Goal: Book appointment/travel/reservation

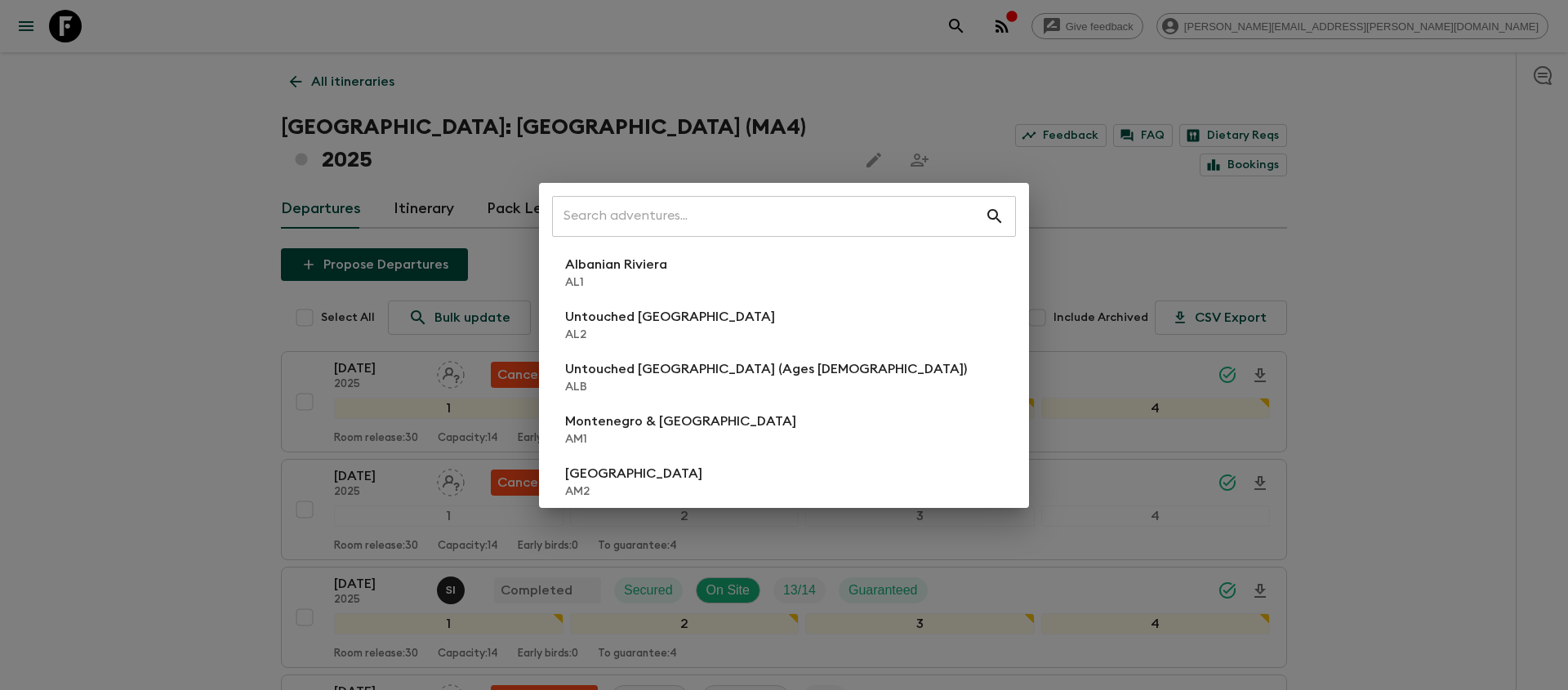
scroll to position [1940, 0]
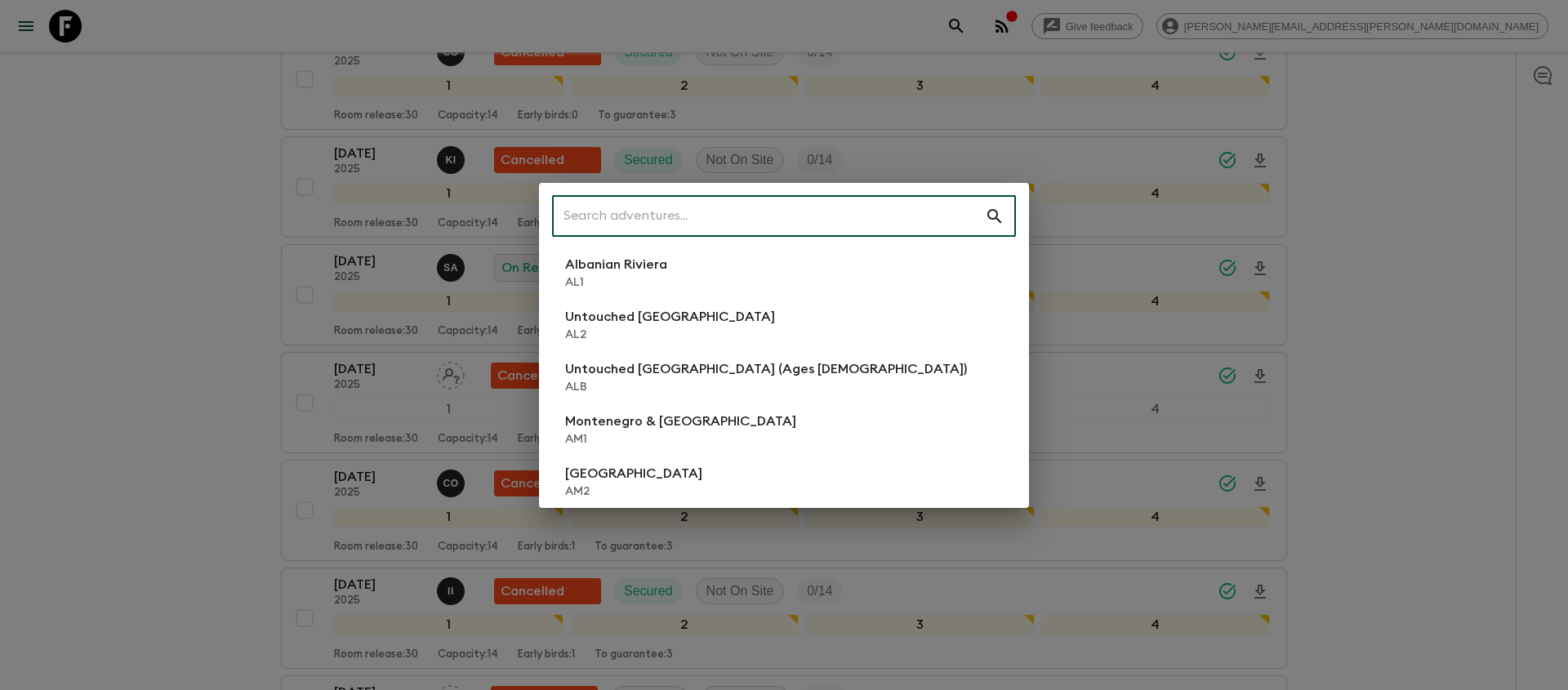
click at [857, 214] on input "text" at bounding box center [768, 216] width 432 height 46
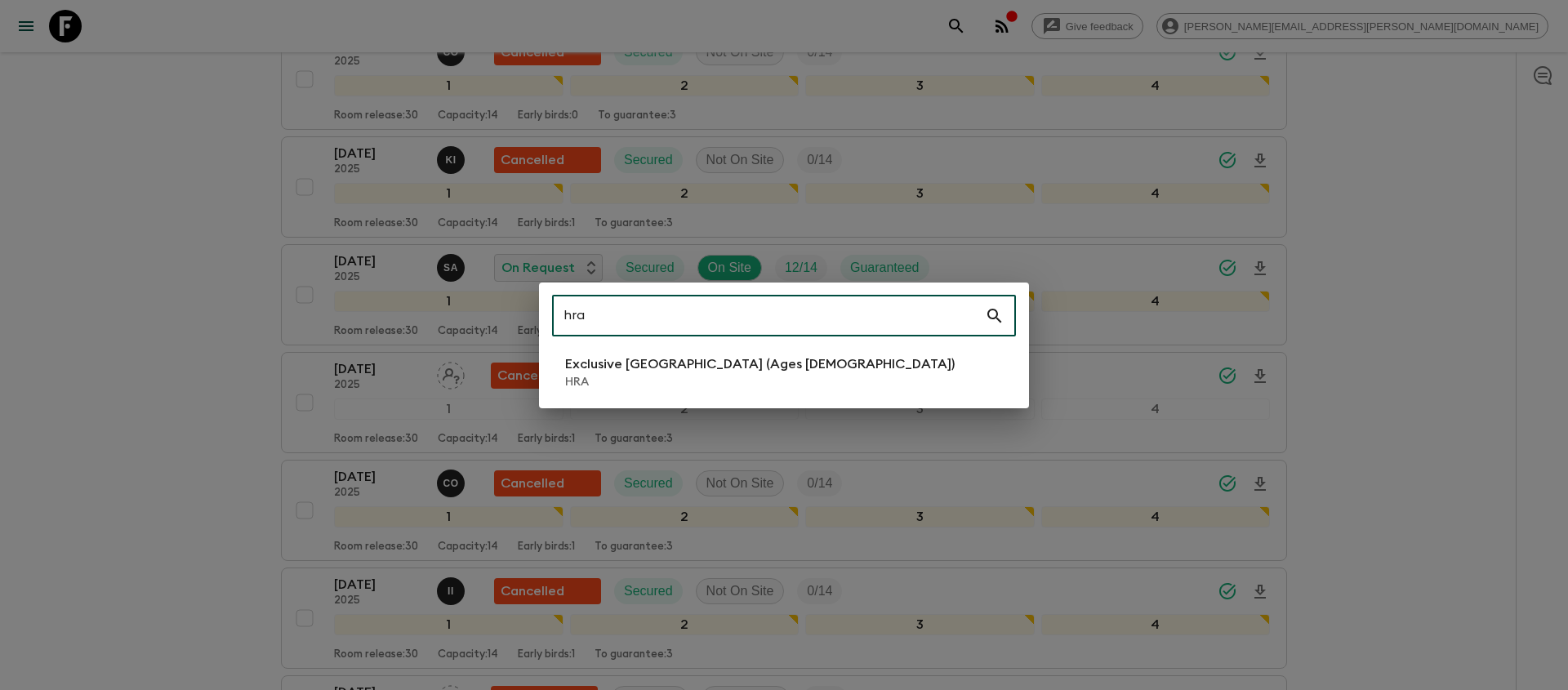
type input "hra"
click at [751, 363] on li "Exclusive Croatia (Ages [DEMOGRAPHIC_DATA]) HRA" at bounding box center [784, 372] width 464 height 46
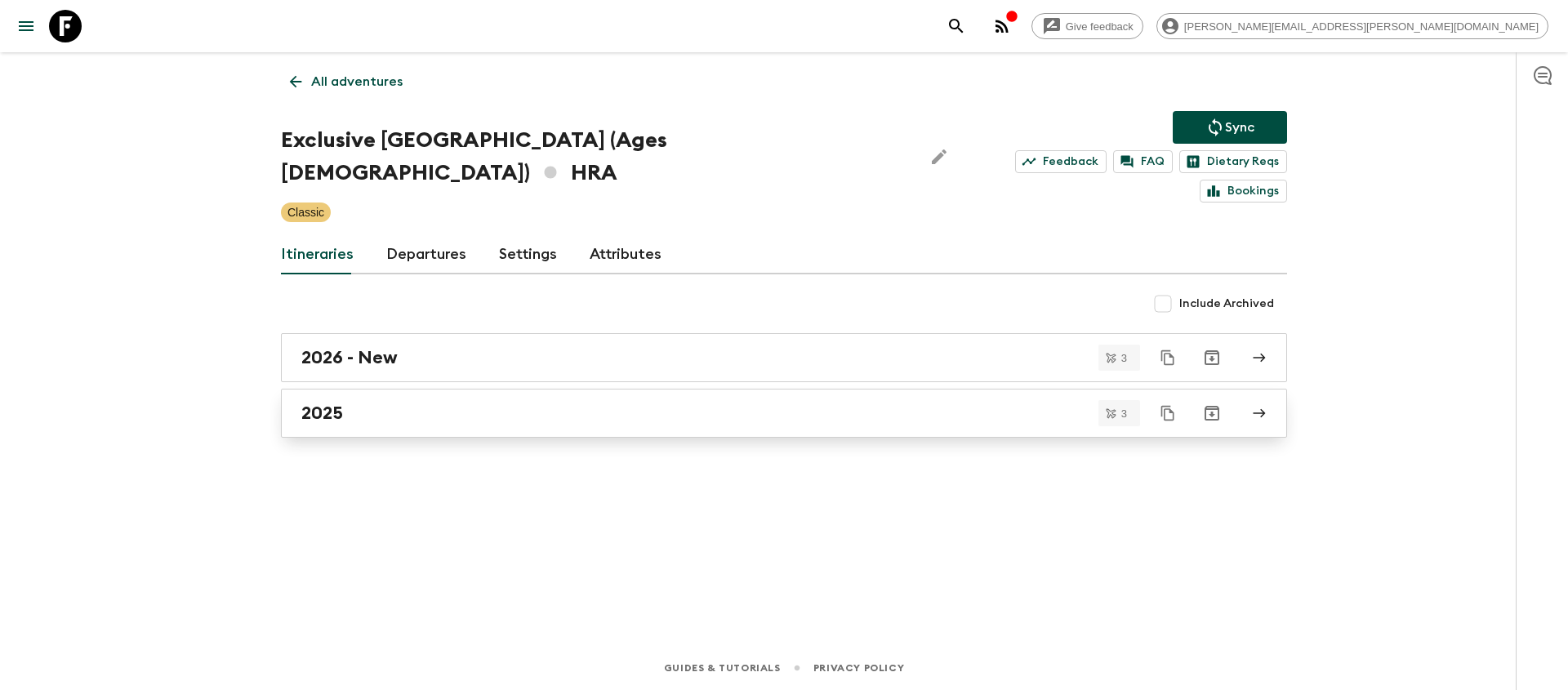
click at [612, 402] on div "2025" at bounding box center [768, 413] width 934 height 22
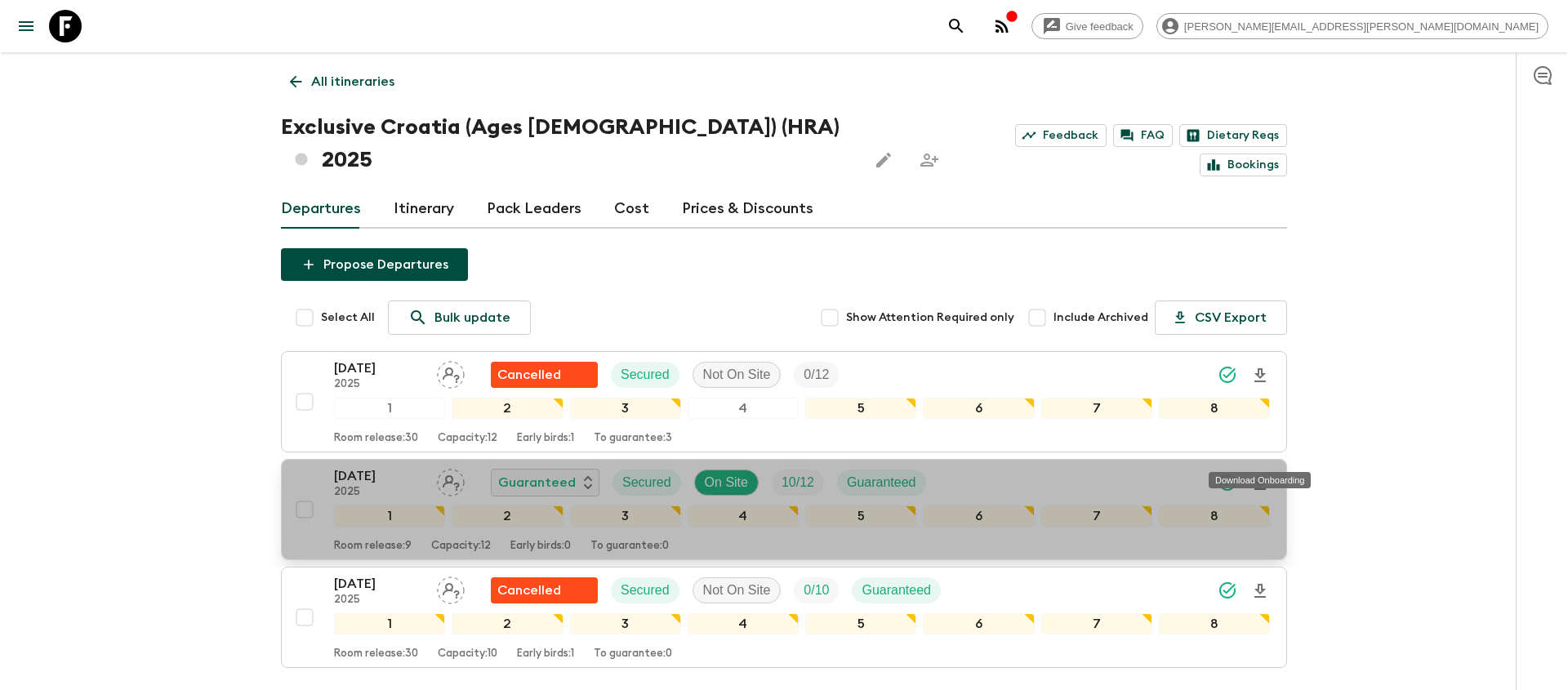
click at [1261, 477] on icon "Download Onboarding" at bounding box center [1260, 483] width 12 height 14
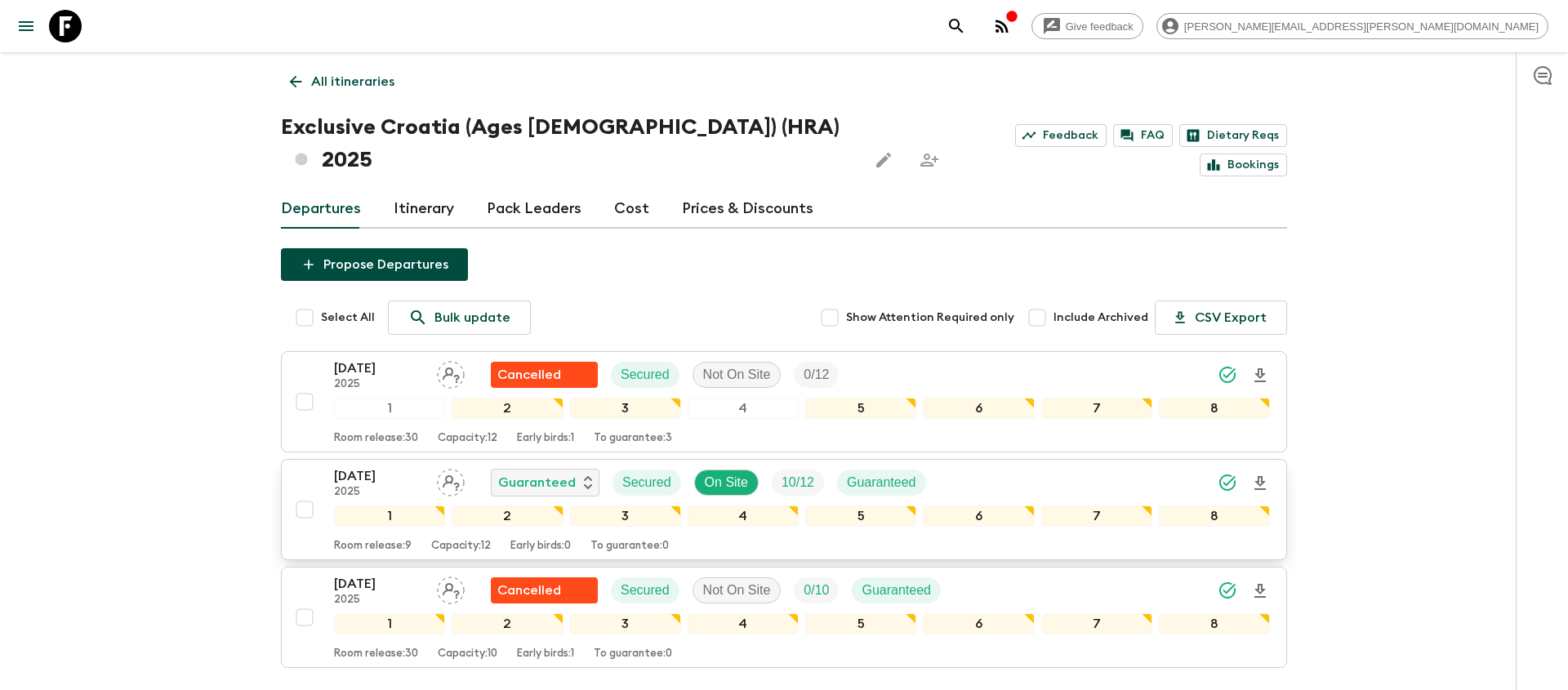
click at [963, 27] on icon "search adventures" at bounding box center [956, 25] width 14 height 14
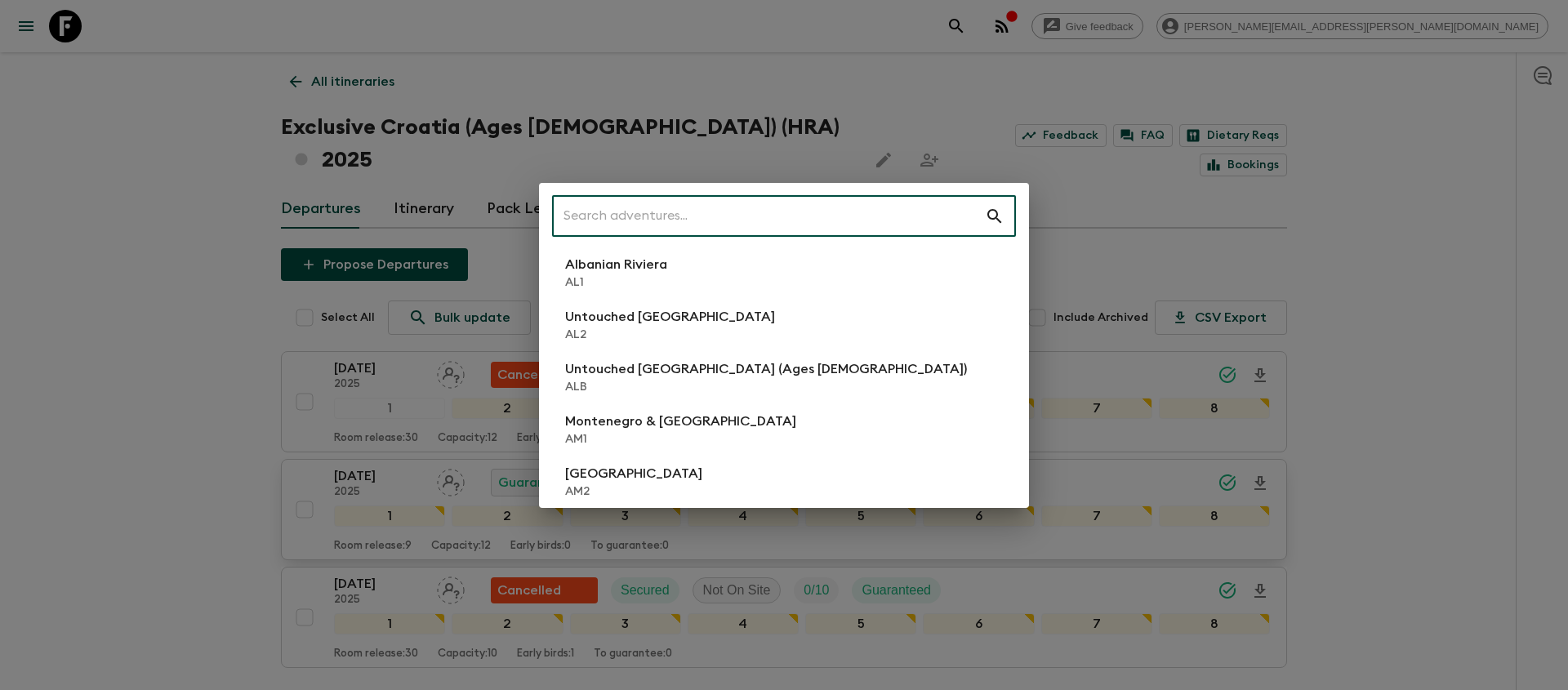
click at [877, 207] on input "text" at bounding box center [768, 216] width 432 height 46
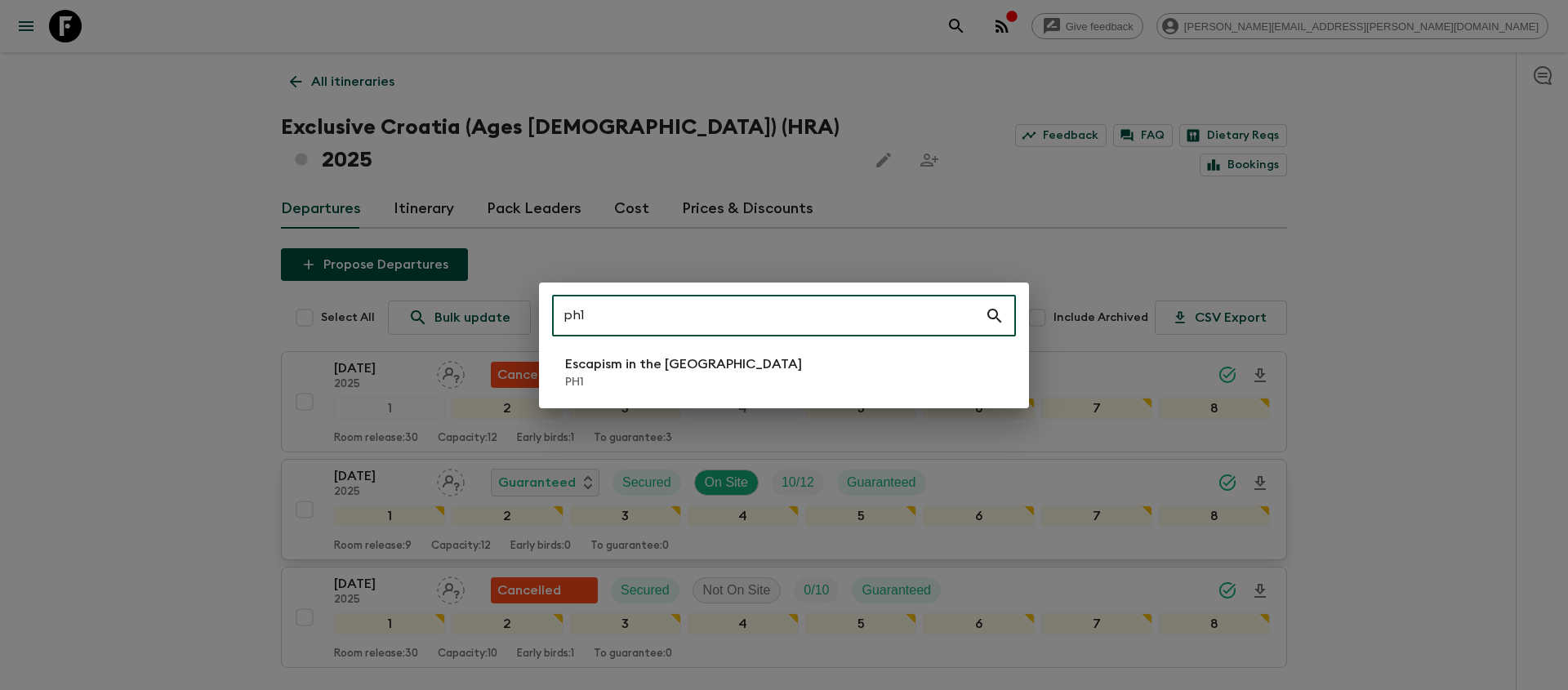
type input "ph1"
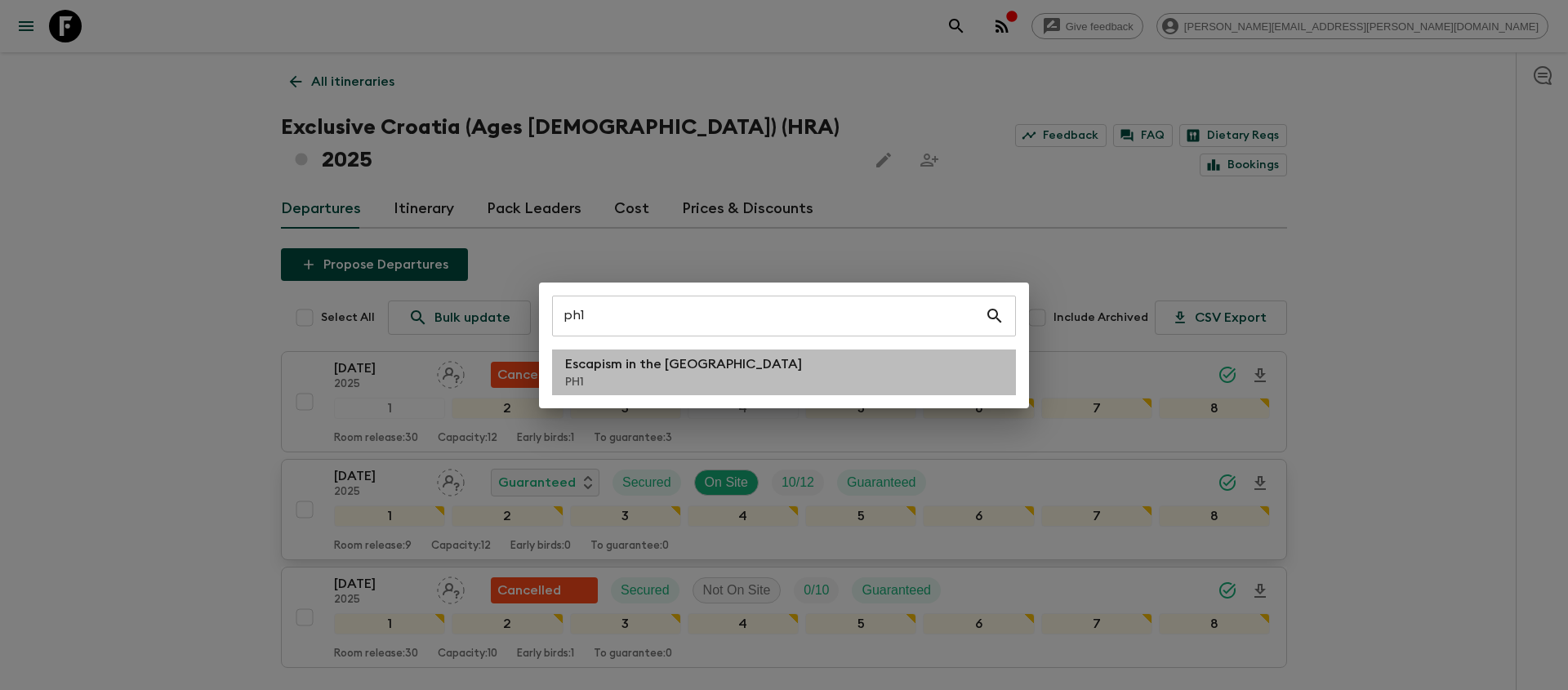
click at [825, 356] on li "Escapism in the [GEOGRAPHIC_DATA] PH1" at bounding box center [784, 372] width 464 height 46
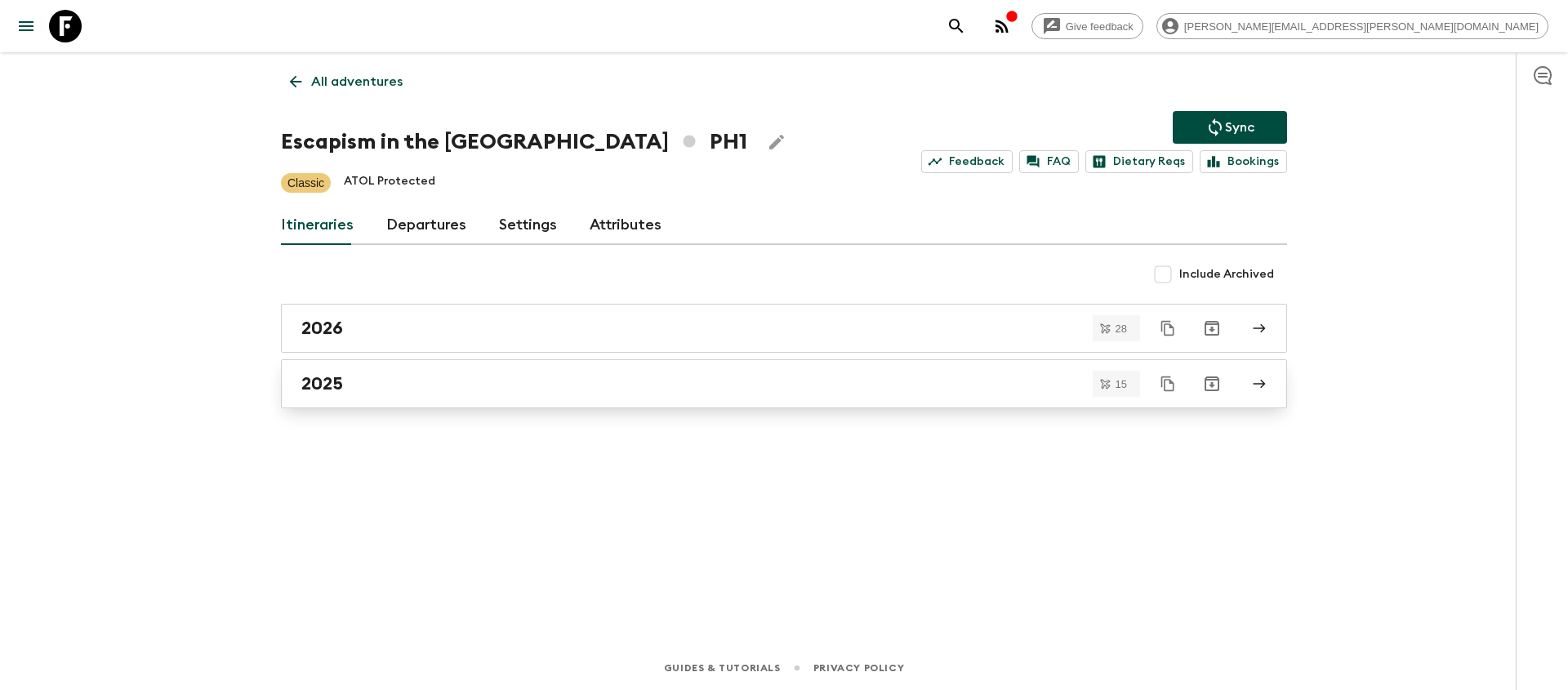
click at [293, 368] on link "2025" at bounding box center [784, 384] width 1006 height 49
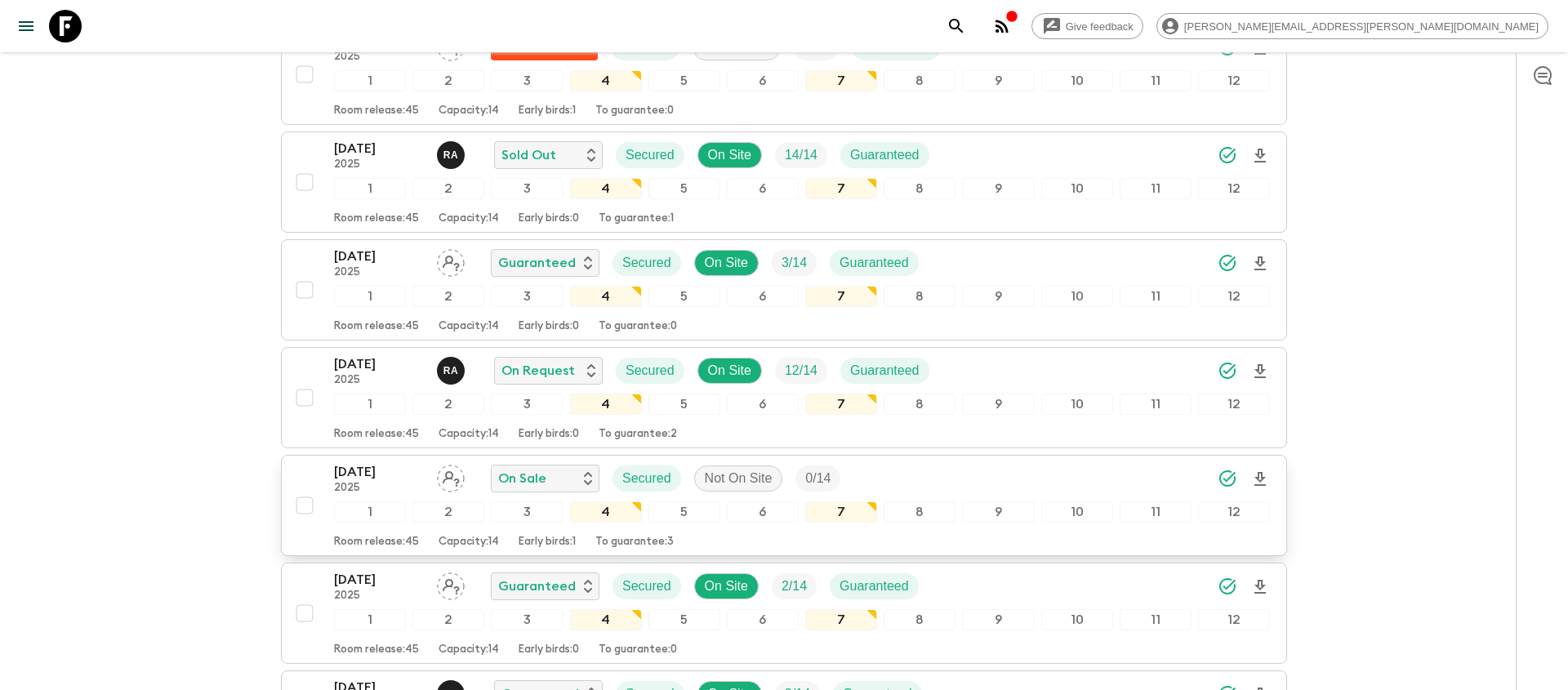
scroll to position [608, 0]
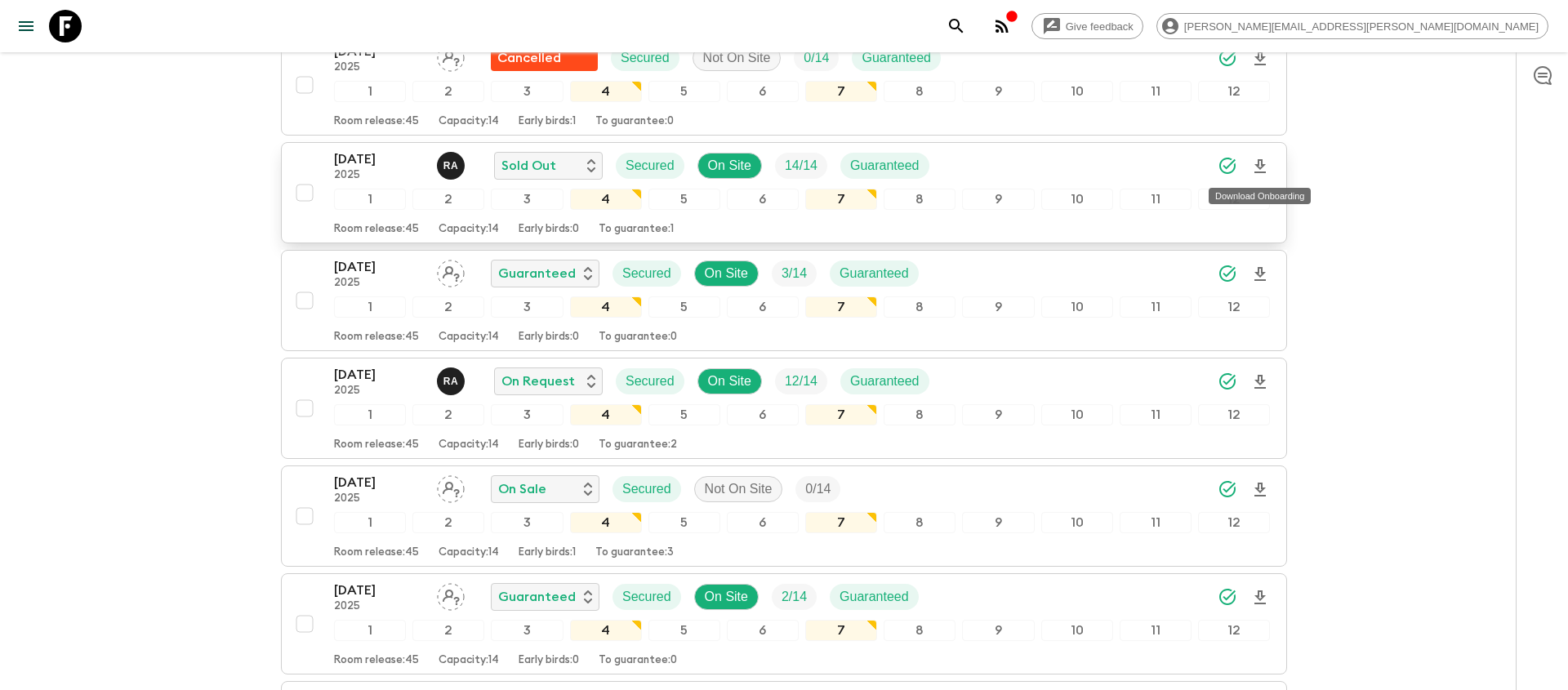
click at [1265, 165] on icon "Download Onboarding" at bounding box center [1260, 166] width 20 height 20
click at [965, 24] on icon "search adventures" at bounding box center [956, 26] width 20 height 20
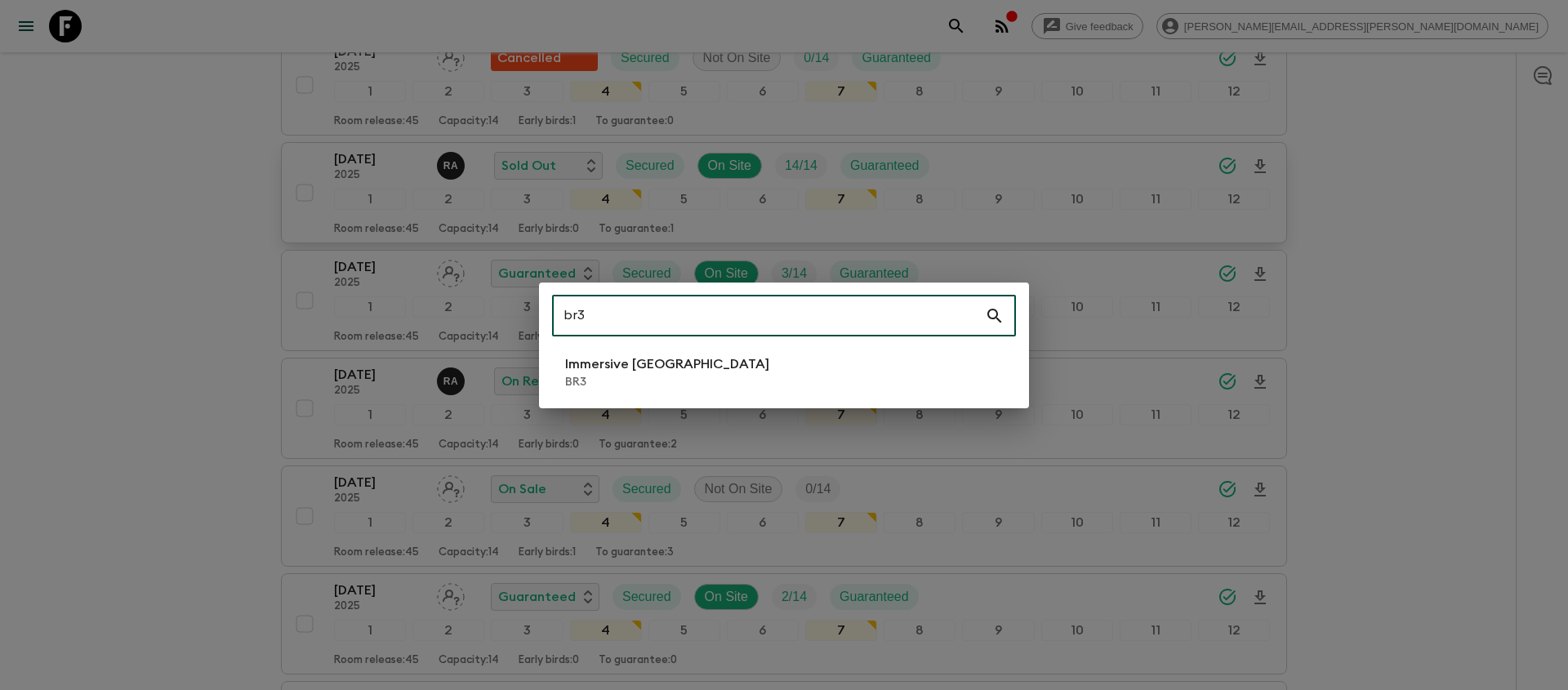
type input "br3"
click at [641, 380] on p "BR3" at bounding box center [667, 382] width 204 height 17
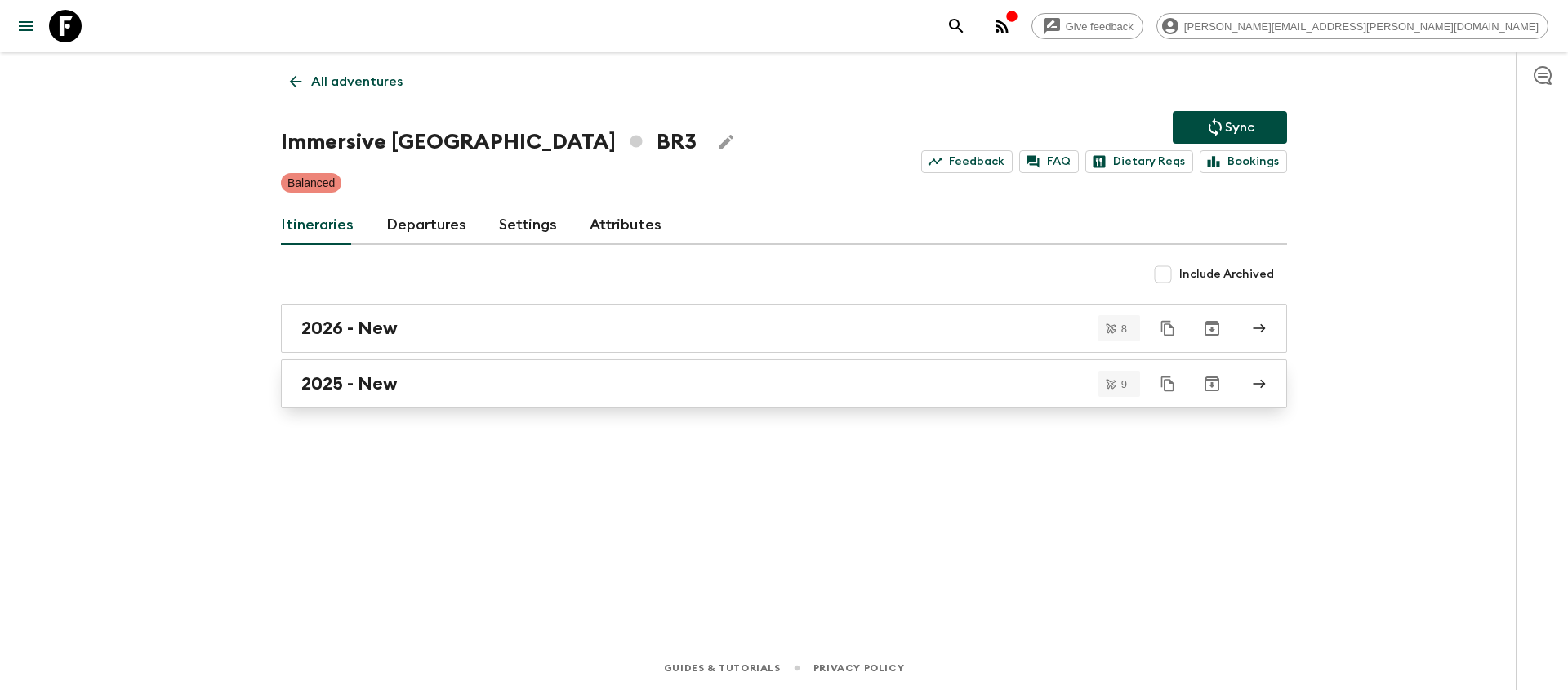
click at [470, 393] on div "2025 - New" at bounding box center [768, 384] width 934 height 22
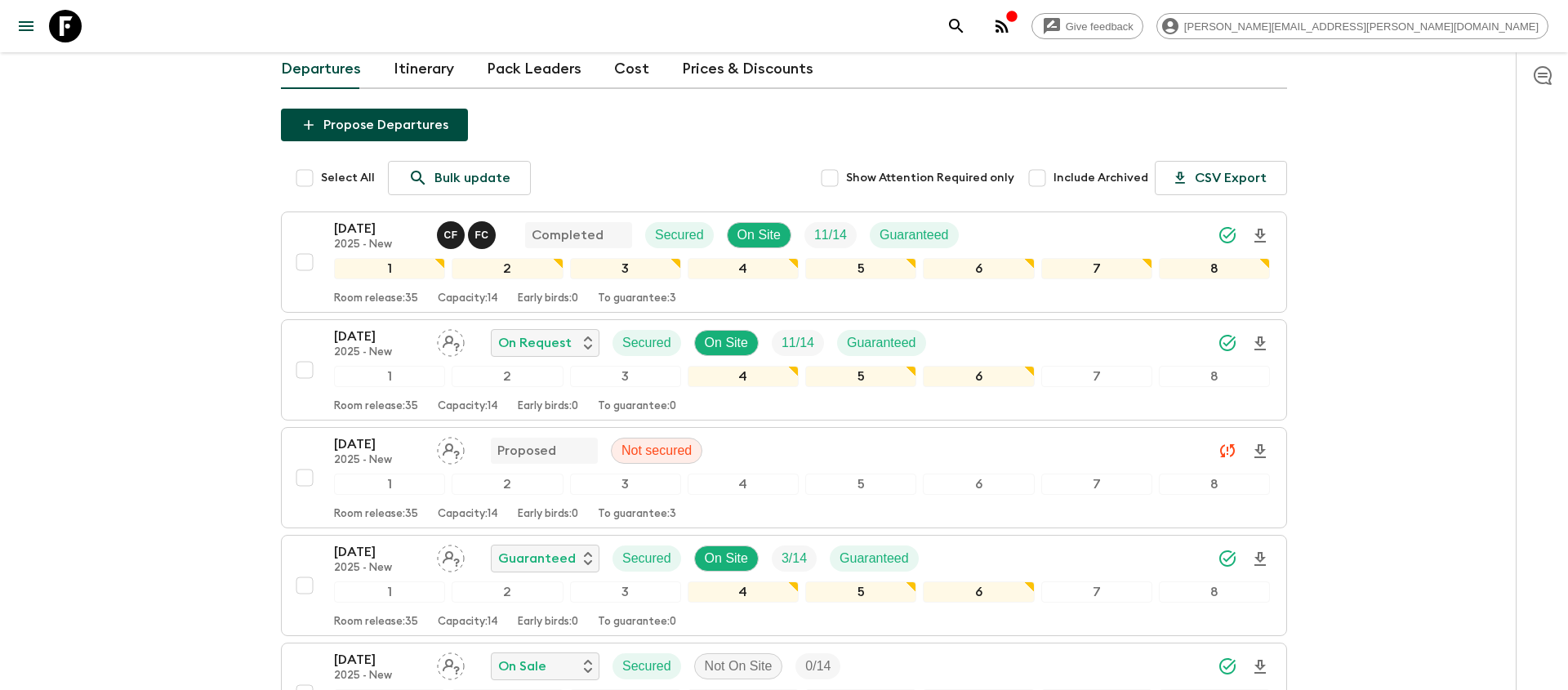
scroll to position [203, 0]
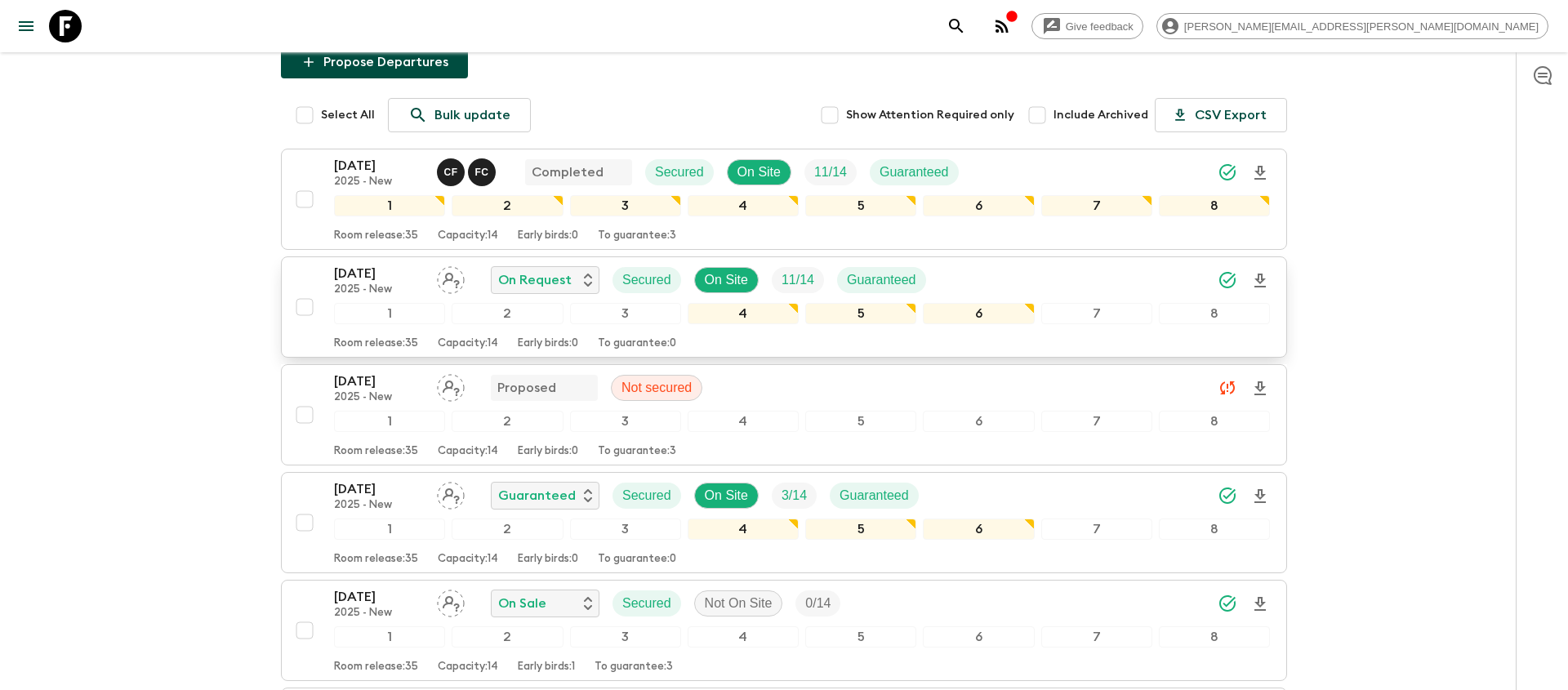
click at [1036, 264] on div "[DATE] 2025 - New On Request Secured On Site 11 / 14 Guaranteed" at bounding box center [801, 280] width 936 height 32
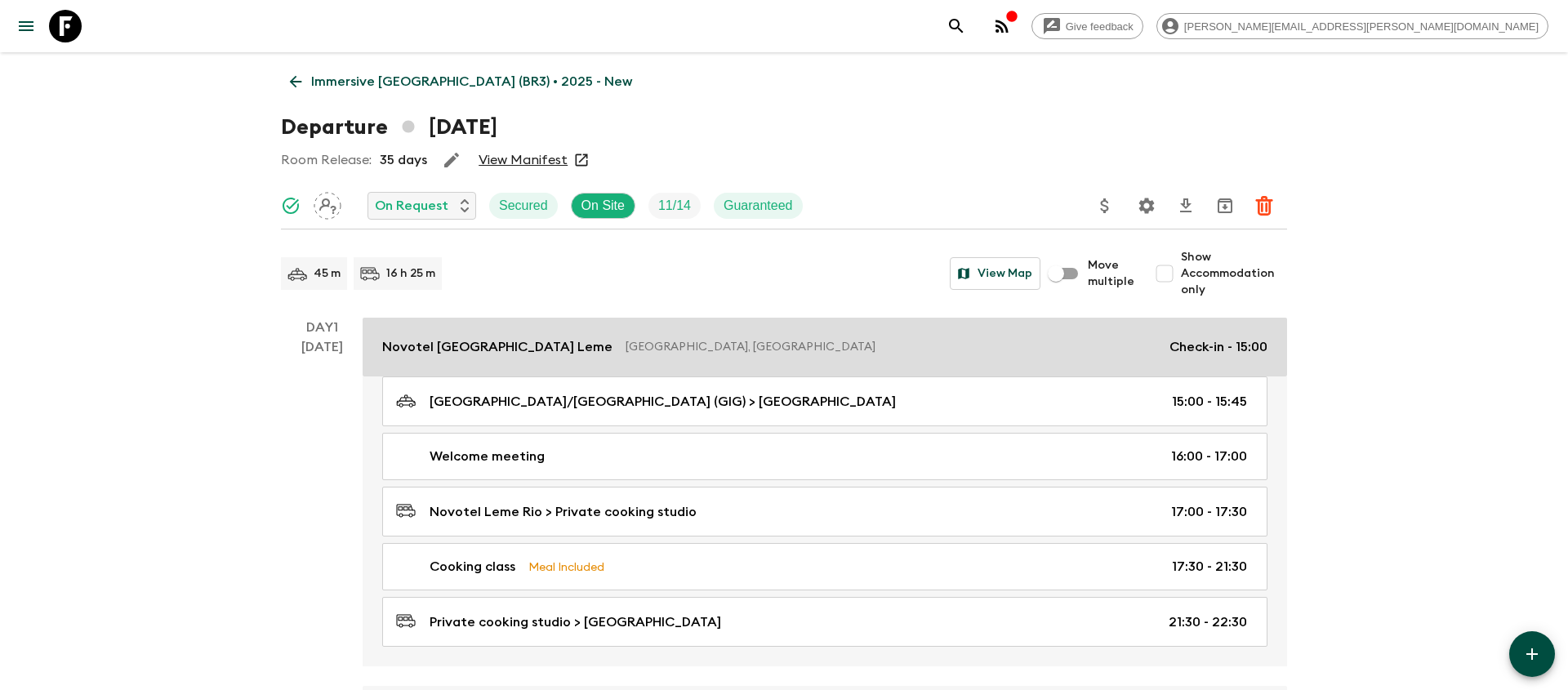
click at [728, 345] on p "[GEOGRAPHIC_DATA], [GEOGRAPHIC_DATA]" at bounding box center [890, 346] width 531 height 17
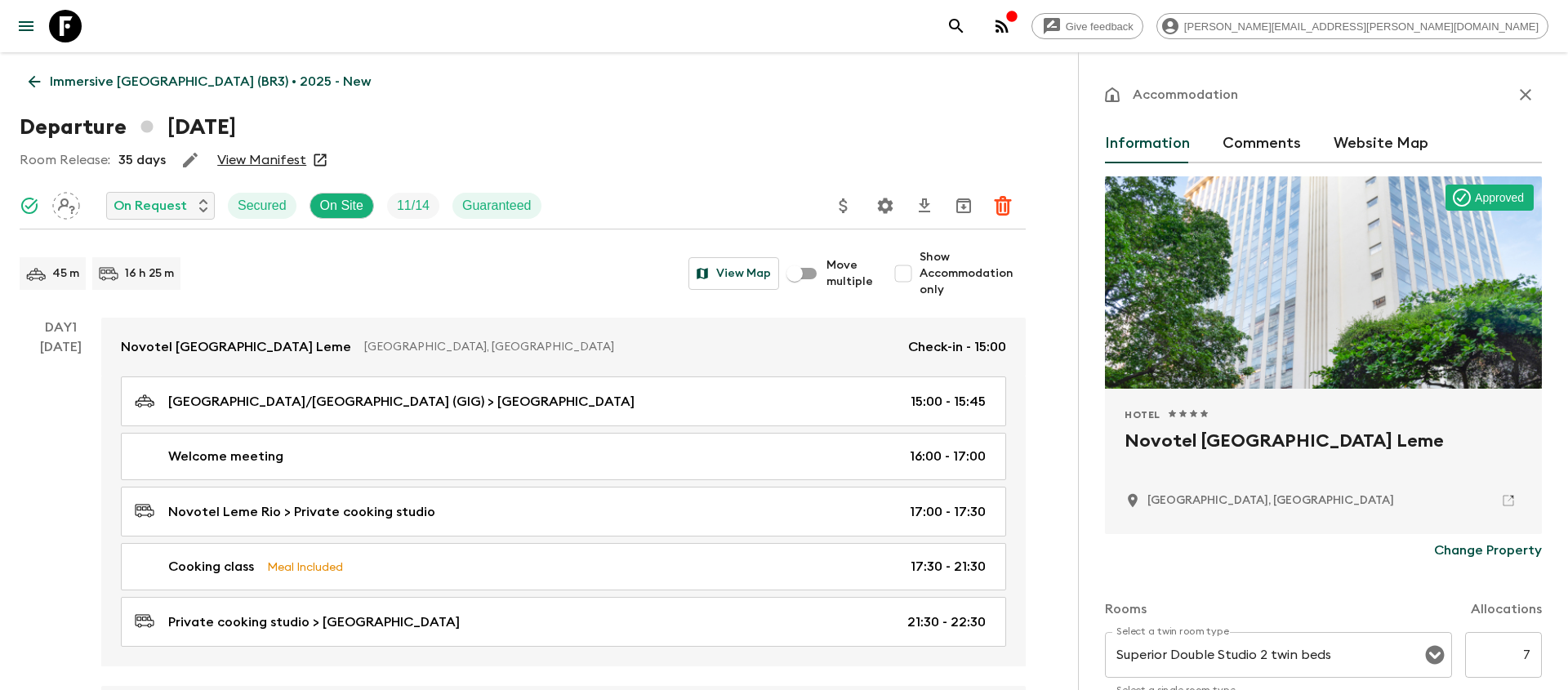
click at [1231, 445] on h2 "Novotel [GEOGRAPHIC_DATA] Leme" at bounding box center [1322, 453] width 397 height 52
copy div "Novotel [GEOGRAPHIC_DATA] Leme"
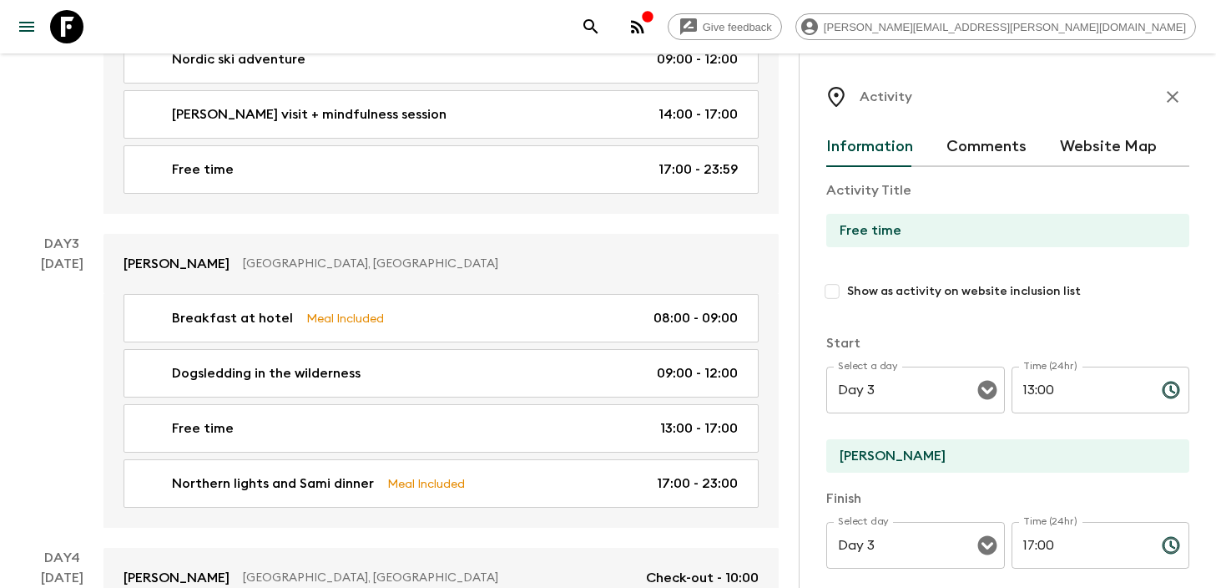
scroll to position [525, 0]
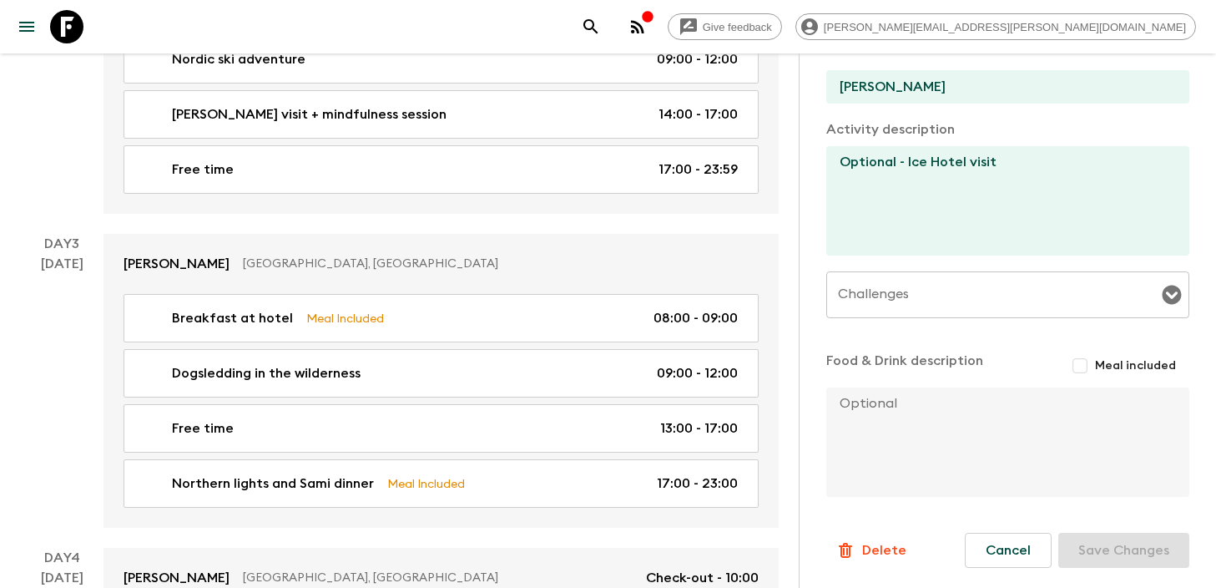
click at [601, 33] on icon "search adventures" at bounding box center [591, 27] width 20 height 20
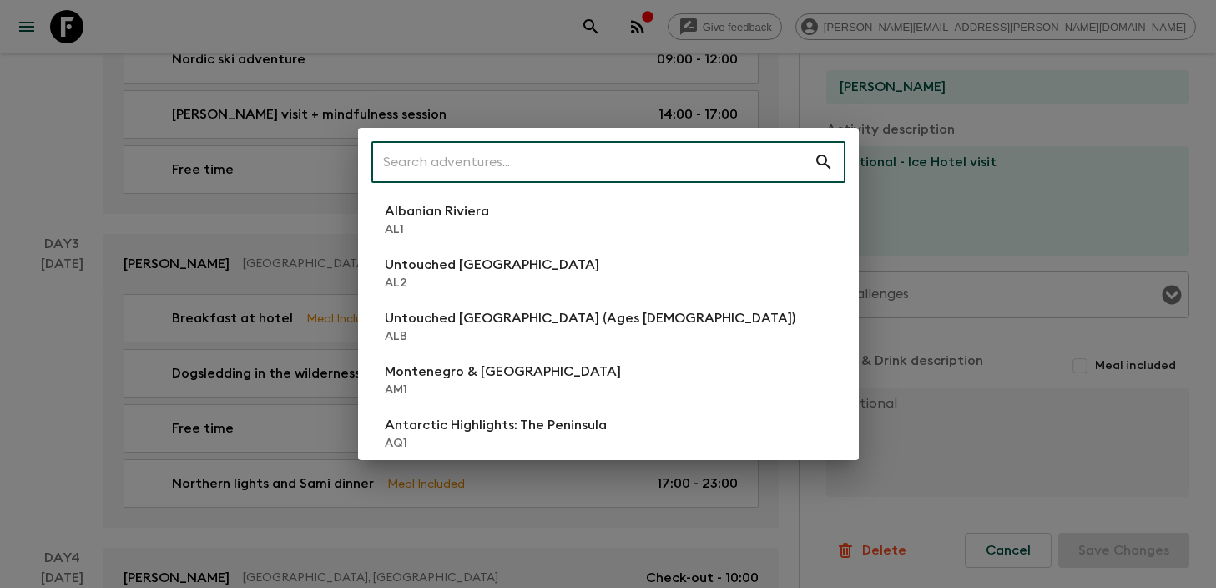
click at [569, 158] on input "text" at bounding box center [592, 162] width 442 height 47
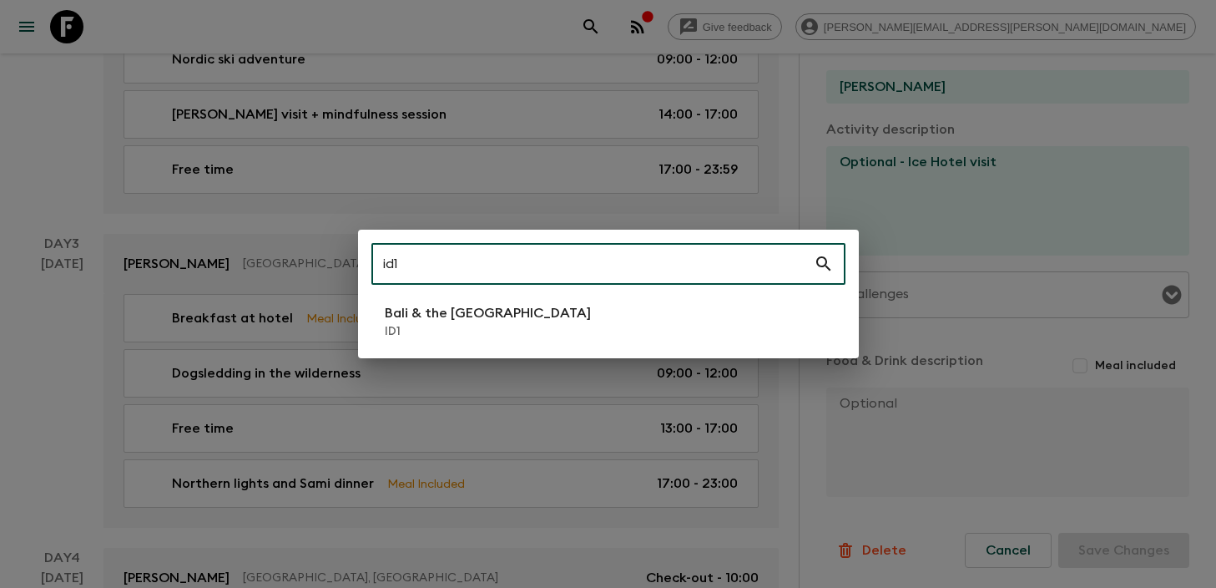
type input "id1"
click at [440, 311] on p "Bali & the [GEOGRAPHIC_DATA]" at bounding box center [488, 313] width 206 height 20
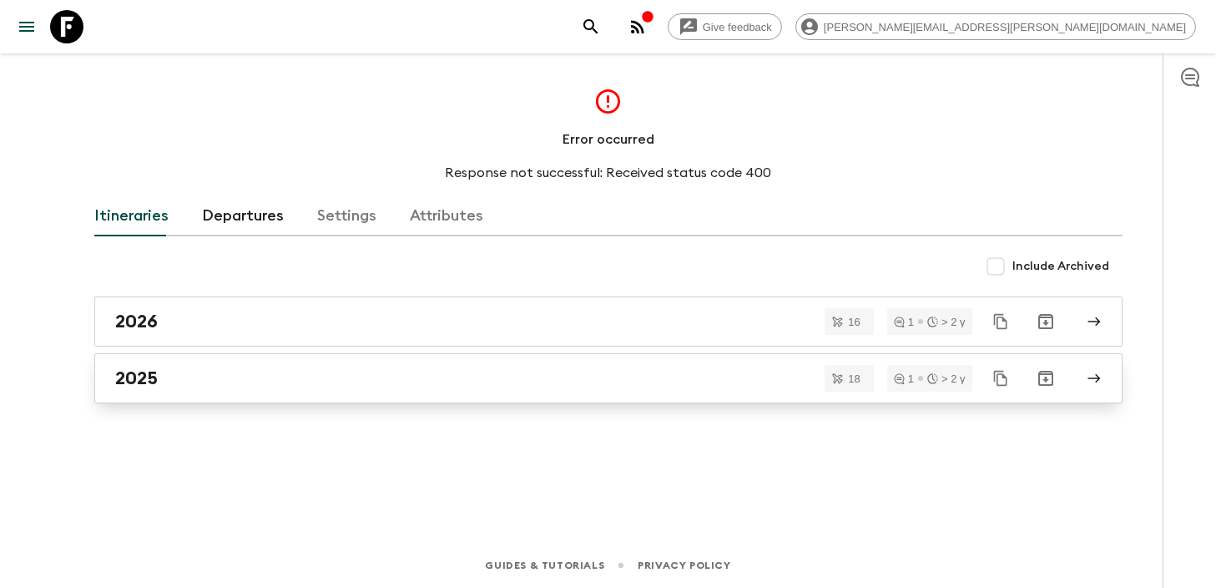
click at [302, 383] on div "2025" at bounding box center [592, 378] width 955 height 22
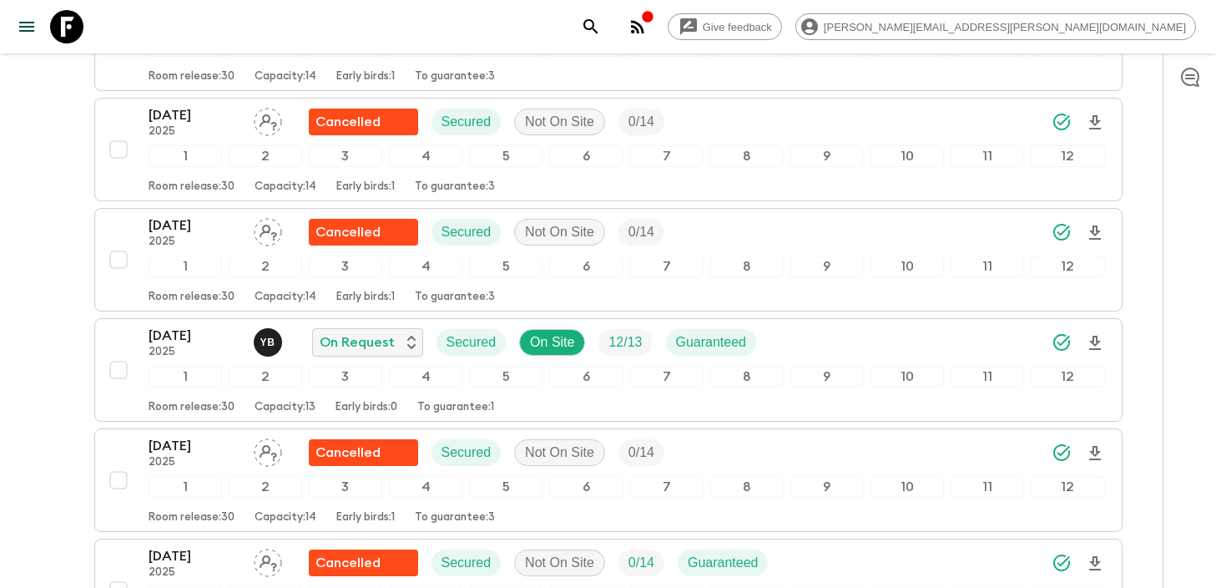
scroll to position [515, 0]
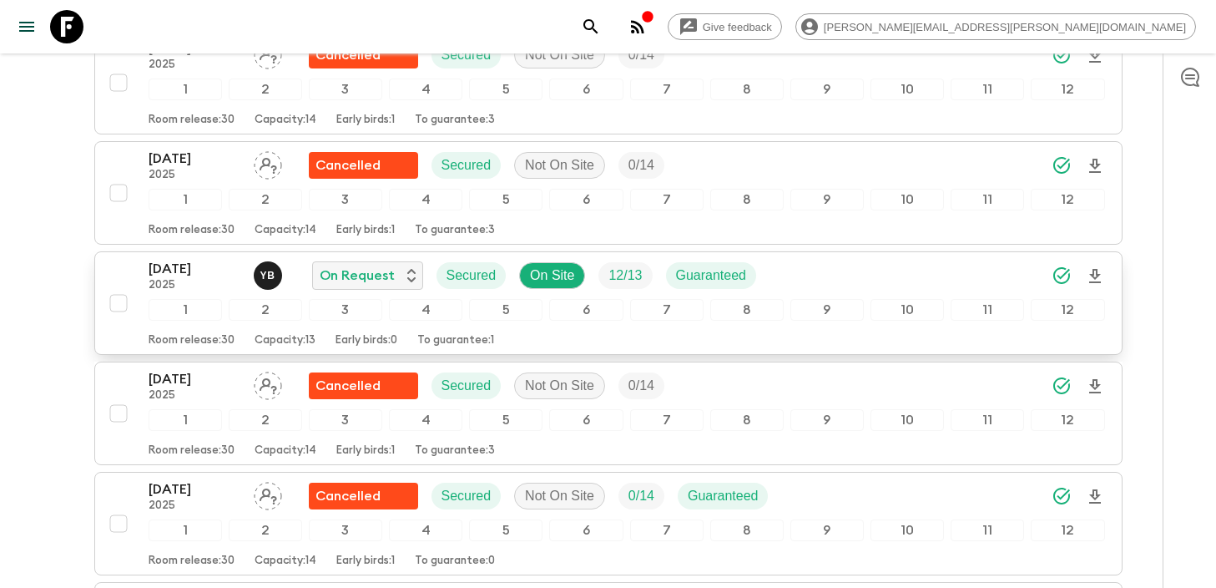
click at [889, 278] on div "10 Sep 2025 2025 Y B On Request Secured On Site 12 / 13 Guaranteed" at bounding box center [627, 275] width 957 height 33
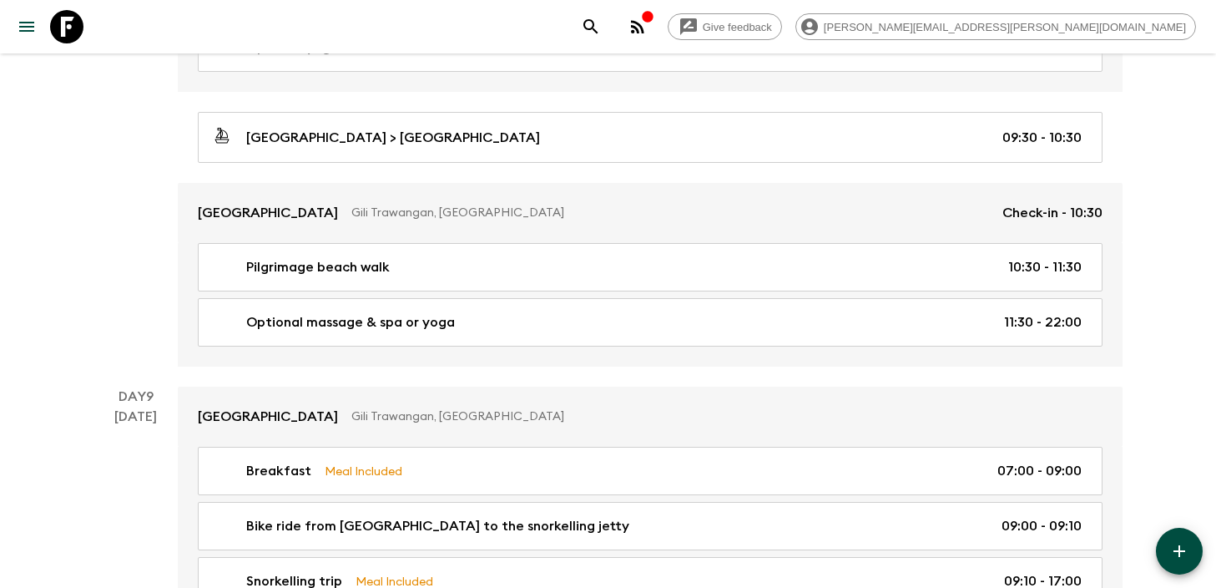
scroll to position [3340, 0]
